Goal: Contribute content

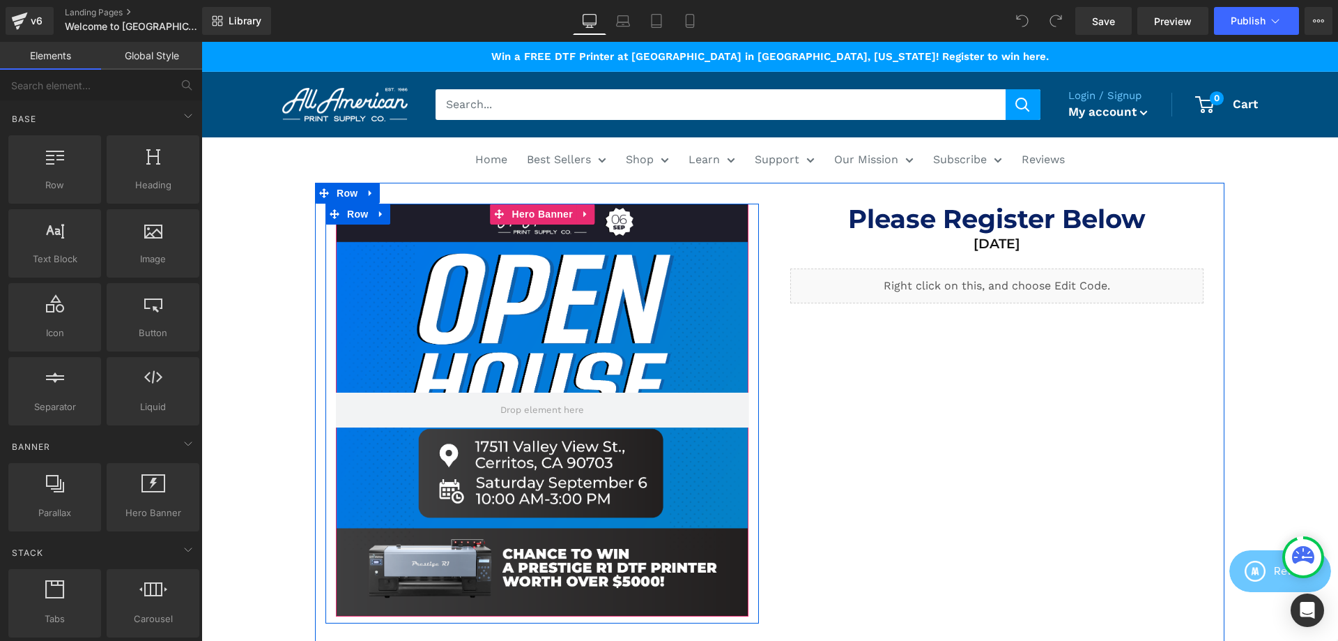
click at [659, 345] on div at bounding box center [542, 410] width 413 height 413
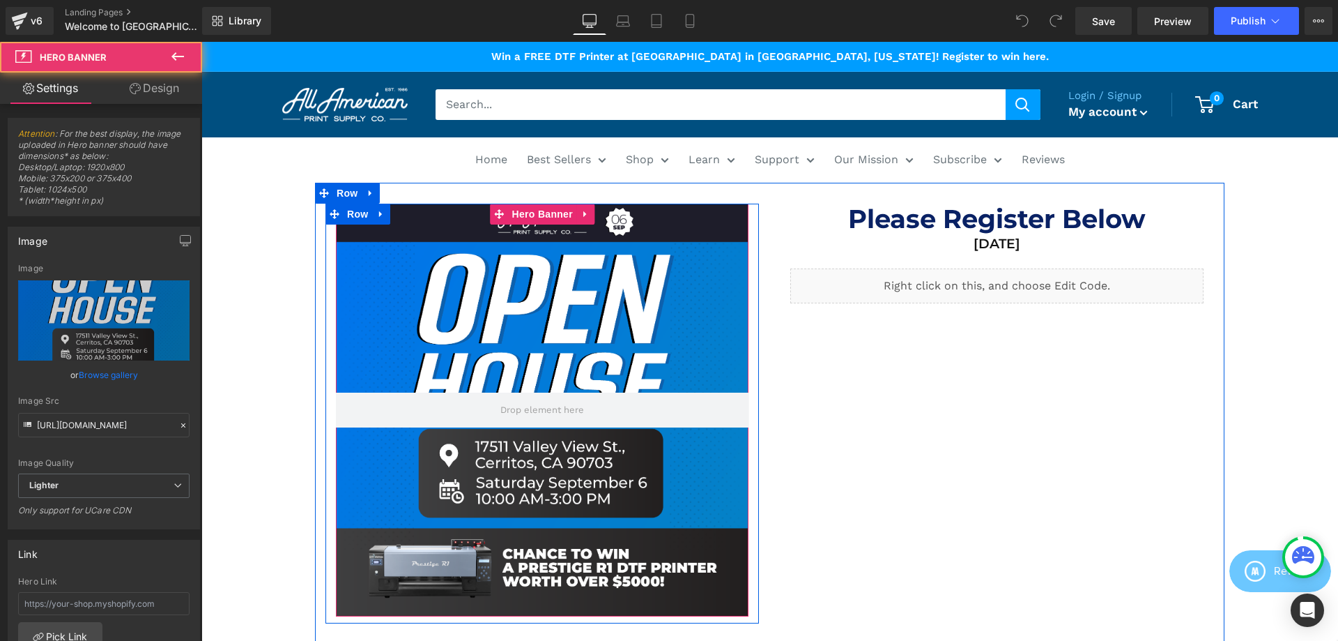
scroll to position [142, 0]
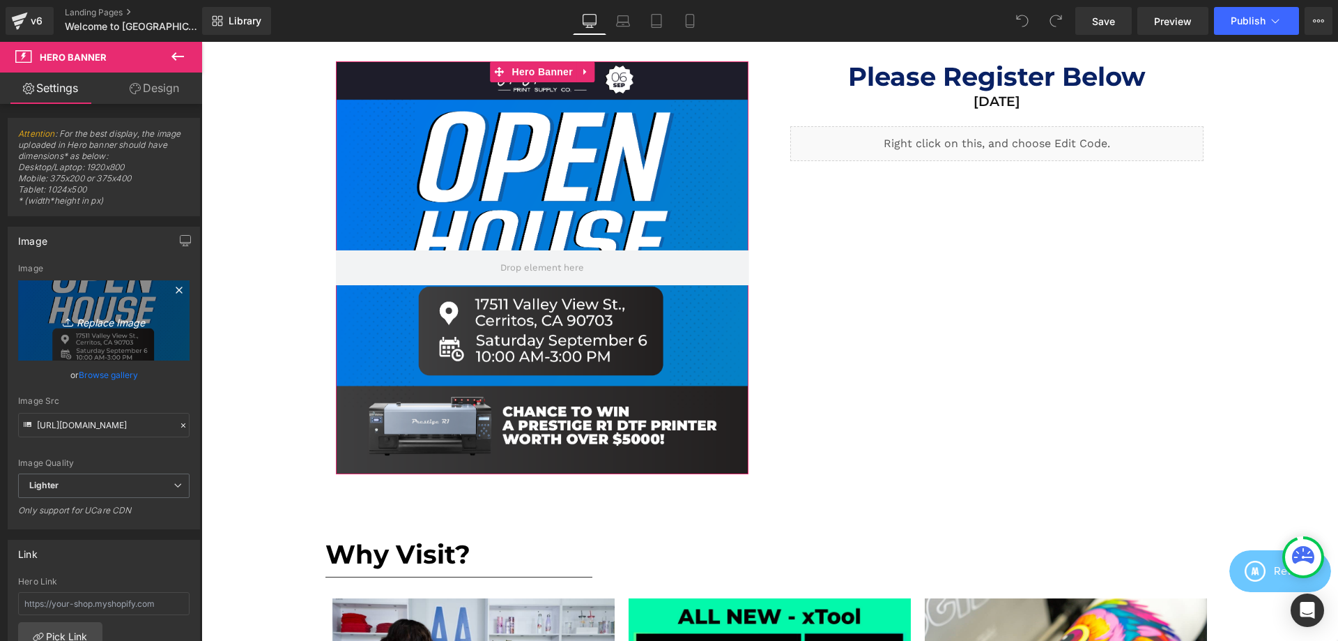
click at [114, 325] on icon "Replace Image" at bounding box center [104, 320] width 112 height 17
type input "C:\fakepath\IG.png"
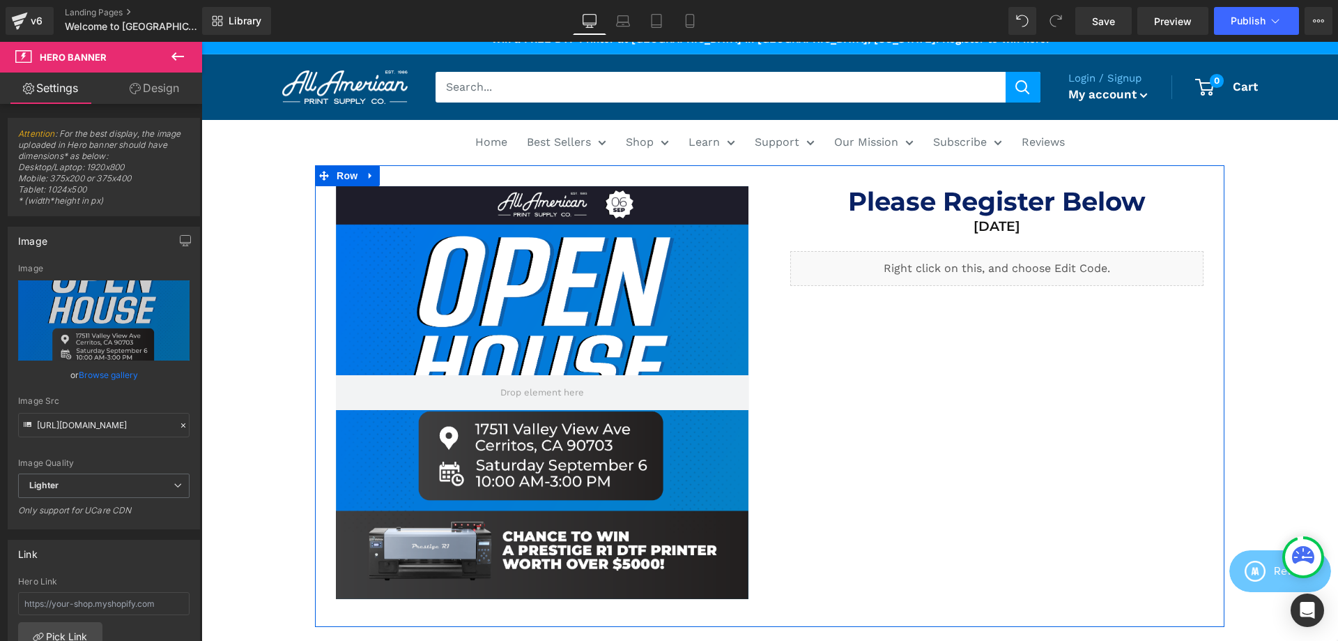
scroll to position [0, 0]
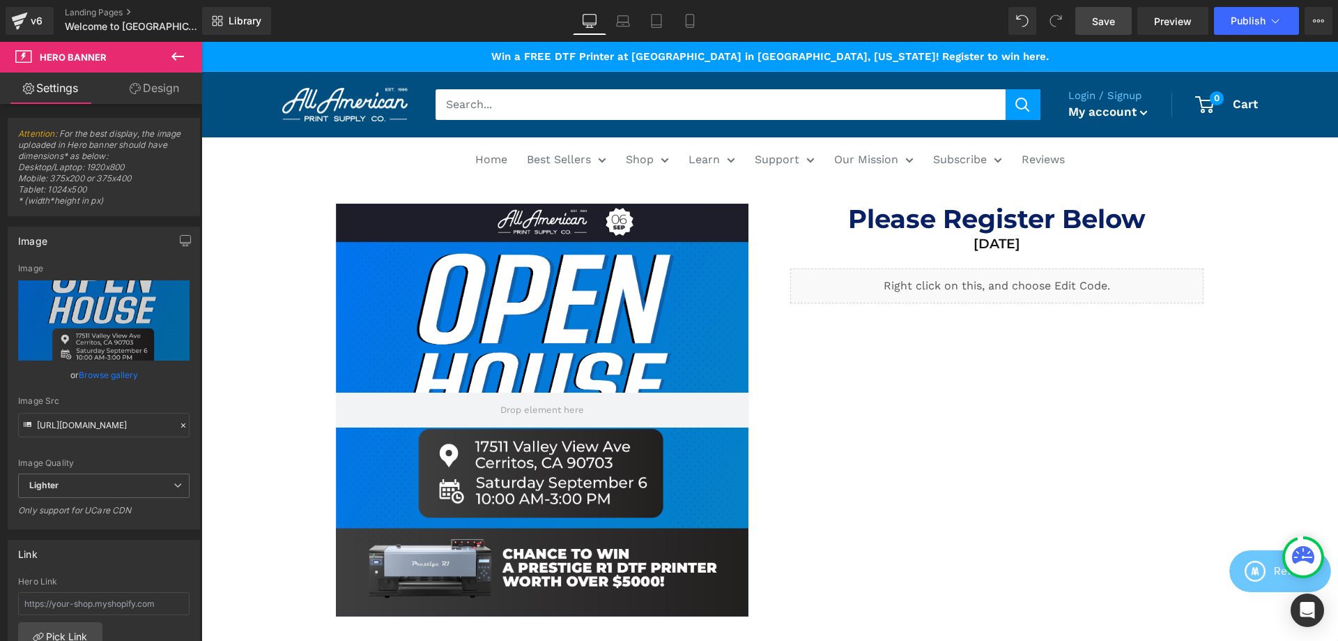
click at [1124, 23] on link "Save" at bounding box center [1104, 21] width 56 height 28
click at [1242, 24] on span "Publish" at bounding box center [1248, 20] width 35 height 11
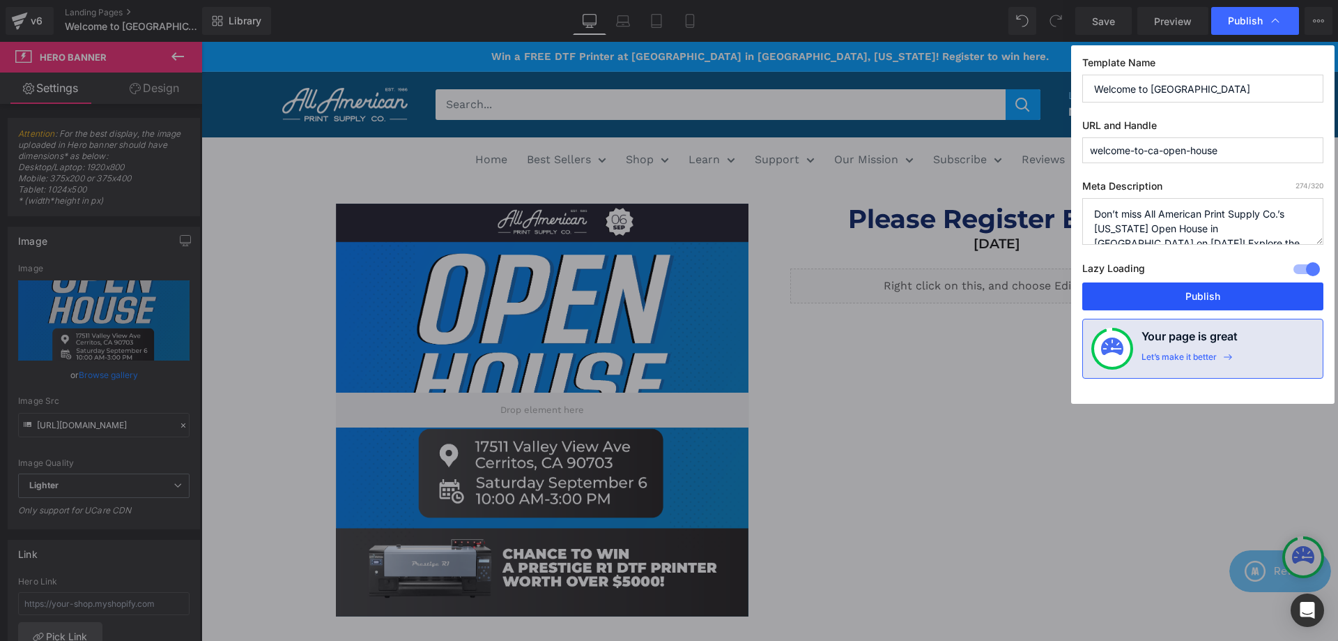
click at [1192, 293] on button "Publish" at bounding box center [1203, 296] width 241 height 28
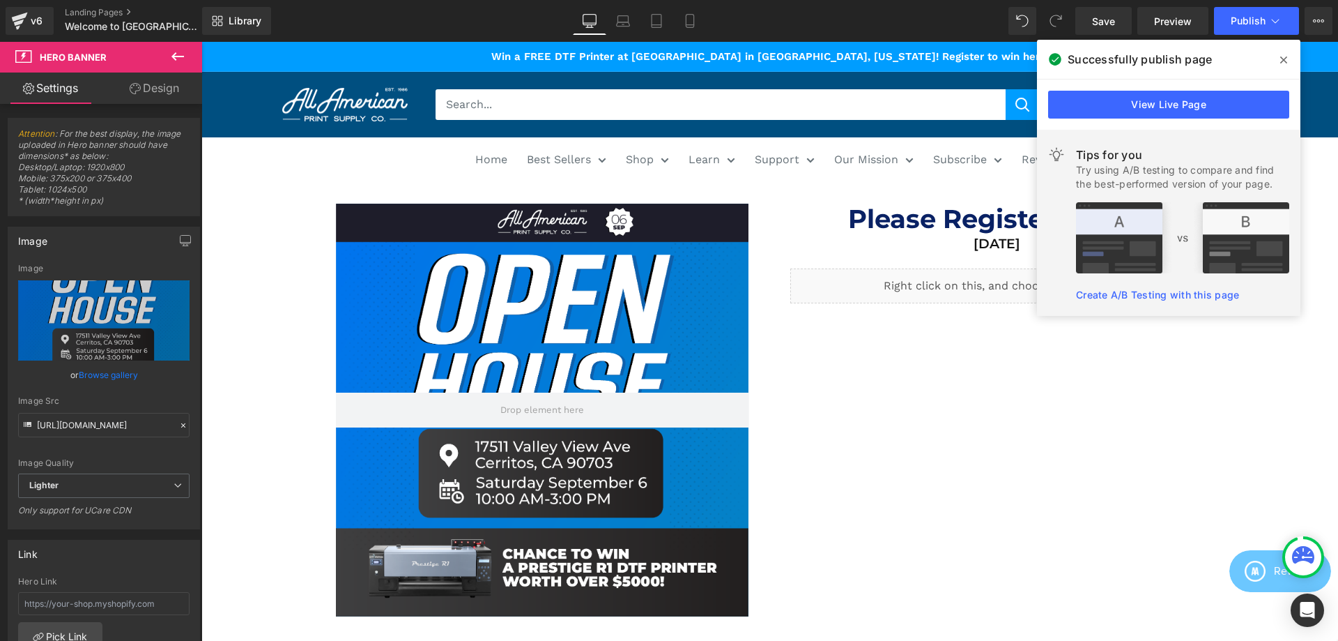
drag, startPoint x: 1283, startPoint y: 63, endPoint x: 1062, endPoint y: 24, distance: 225.1
click at [1283, 63] on icon at bounding box center [1284, 59] width 7 height 11
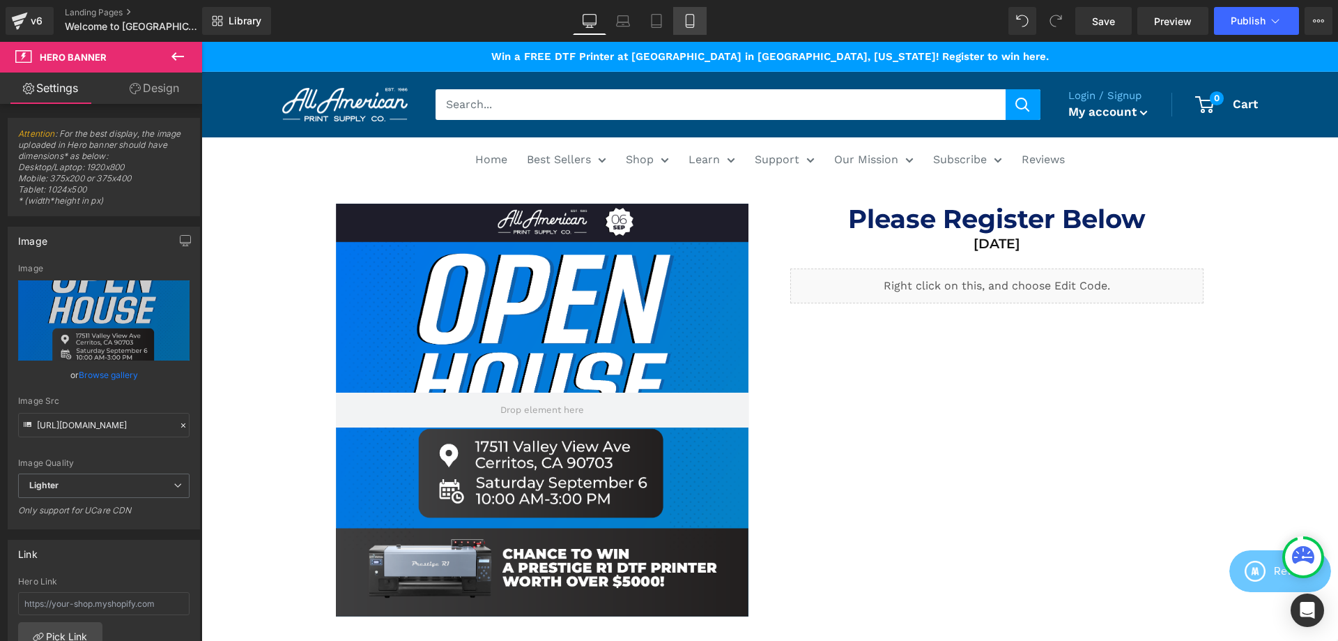
click at [701, 26] on link "Mobile" at bounding box center [689, 21] width 33 height 28
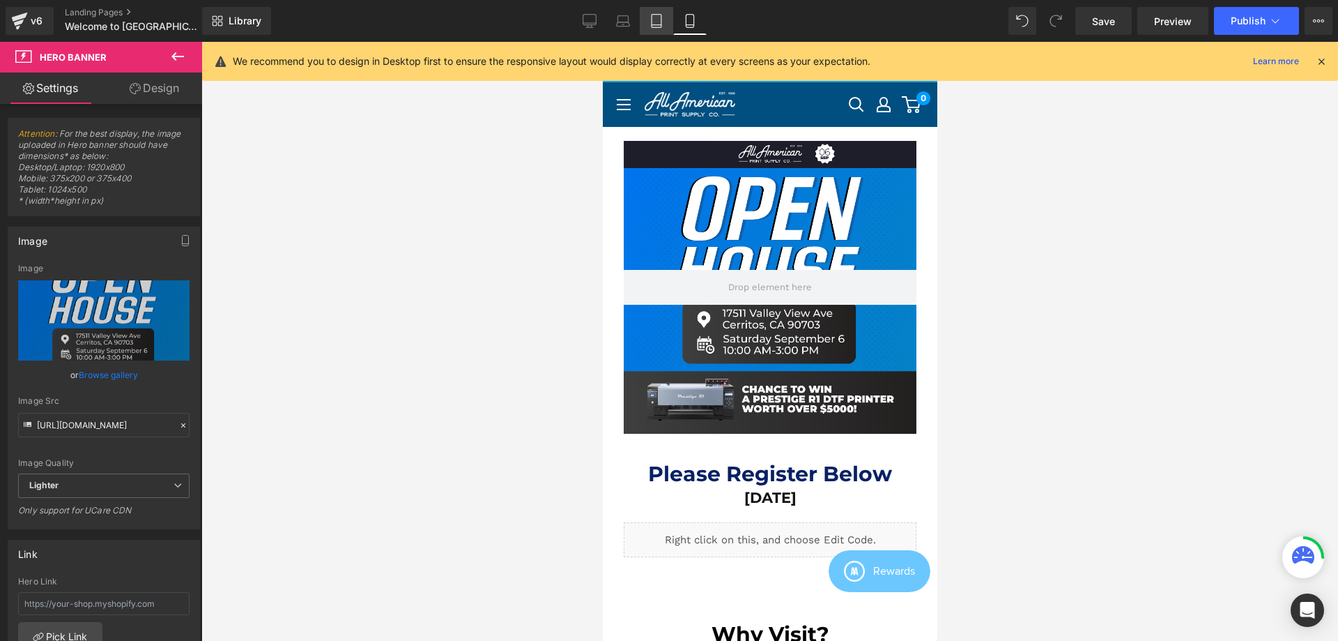
click at [647, 21] on link "Tablet" at bounding box center [656, 21] width 33 height 28
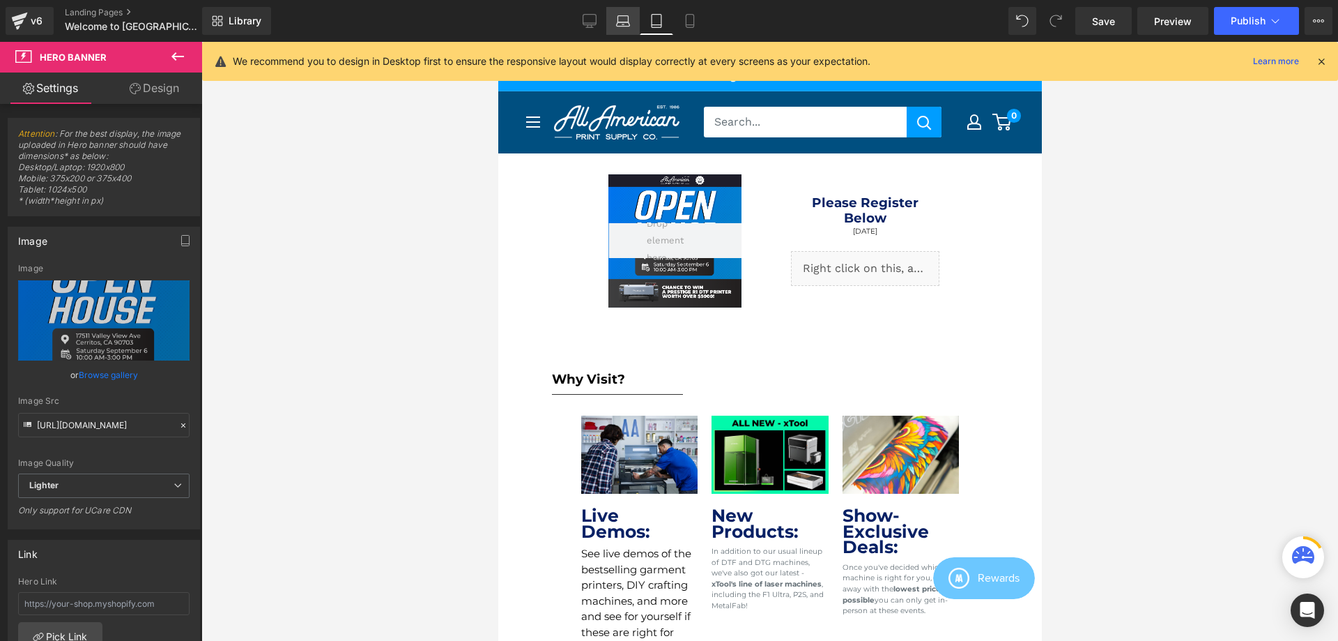
scroll to position [14, 0]
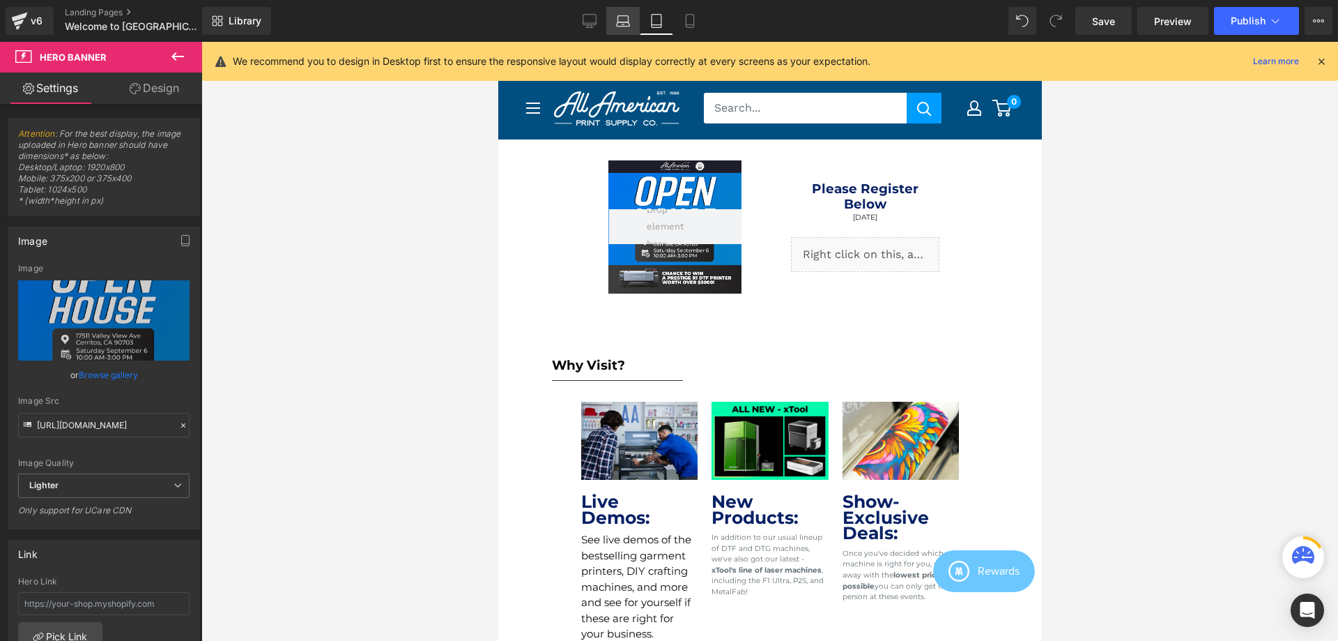
click at [623, 20] on icon at bounding box center [623, 21] width 14 height 14
